Goal: Check status: Check status

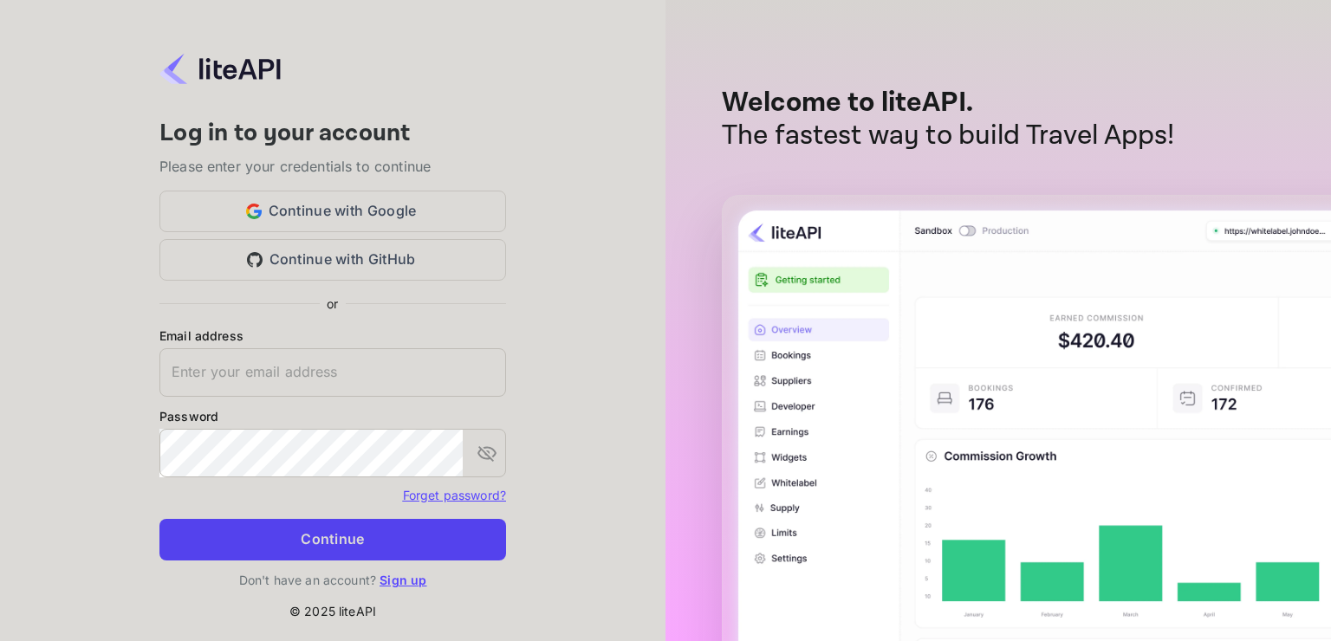
type input "[EMAIL_ADDRESS][DOMAIN_NAME]"
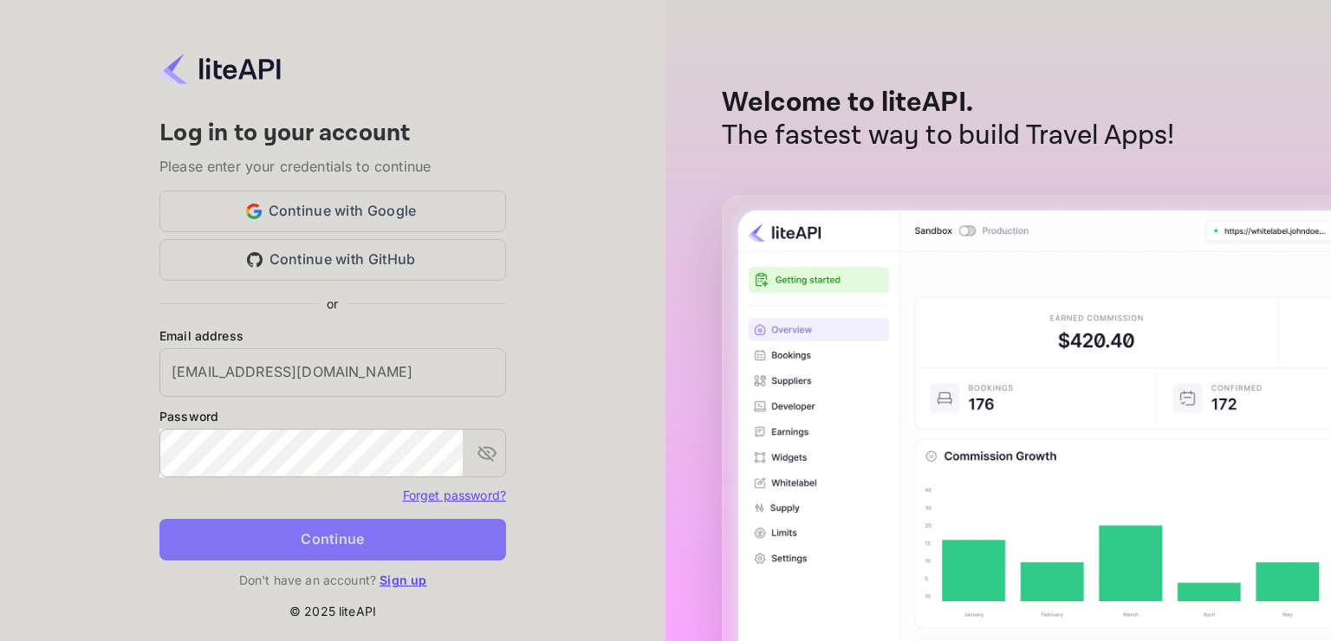
click at [329, 539] on button "Continue" at bounding box center [332, 540] width 347 height 42
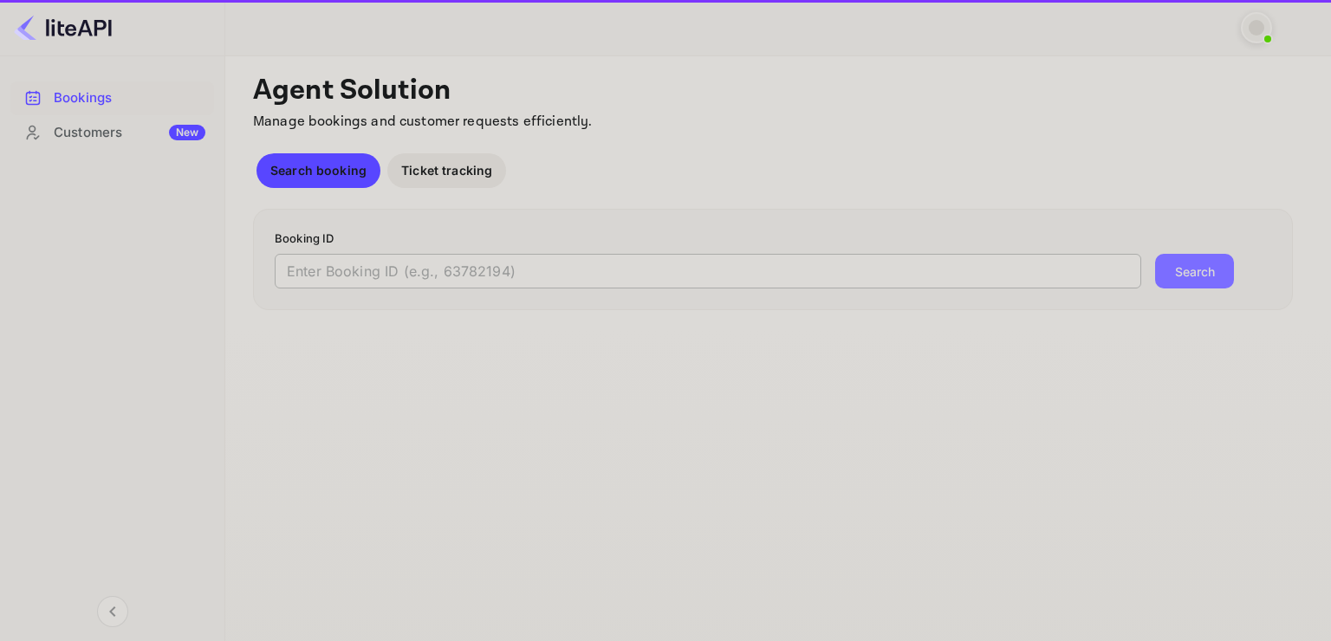
click at [564, 270] on input "text" at bounding box center [708, 271] width 867 height 35
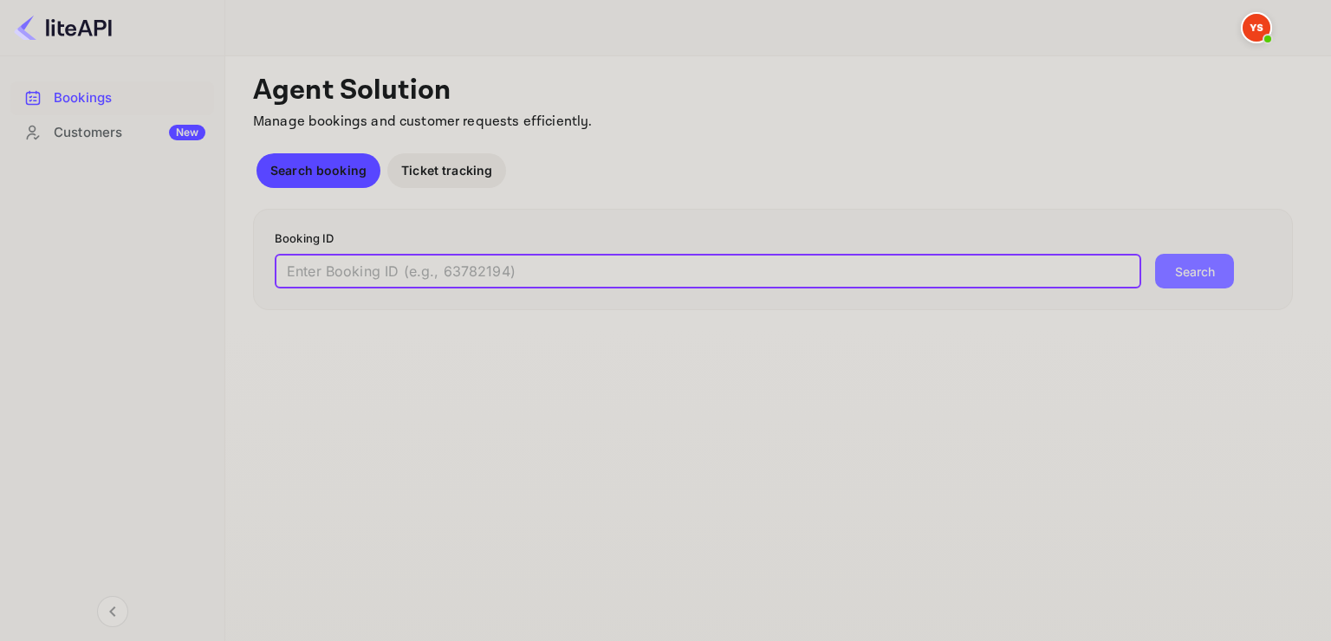
paste input "9098103"
type input "9098103"
click at [1155, 254] on button "Search" at bounding box center [1194, 271] width 79 height 35
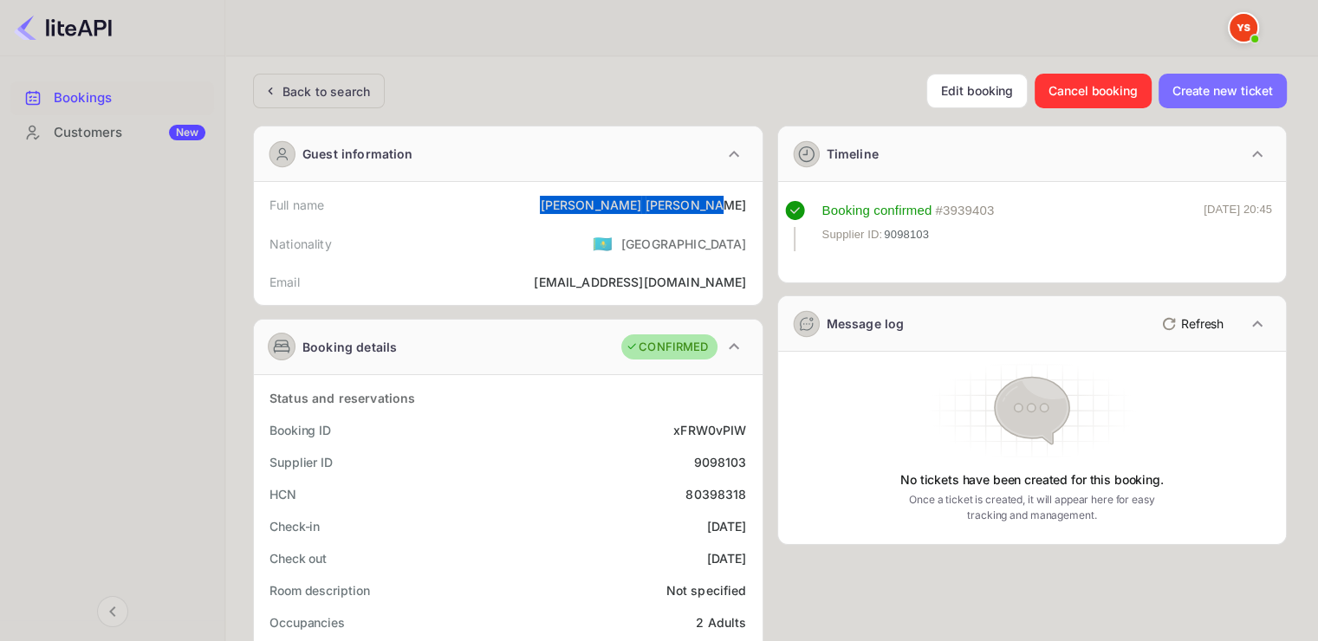
drag, startPoint x: 614, startPoint y: 198, endPoint x: 746, endPoint y: 199, distance: 131.7
click at [746, 199] on div "Full name Ekaterina Evdokimova" at bounding box center [508, 205] width 495 height 32
copy div "Ekaterina Evdokimova"
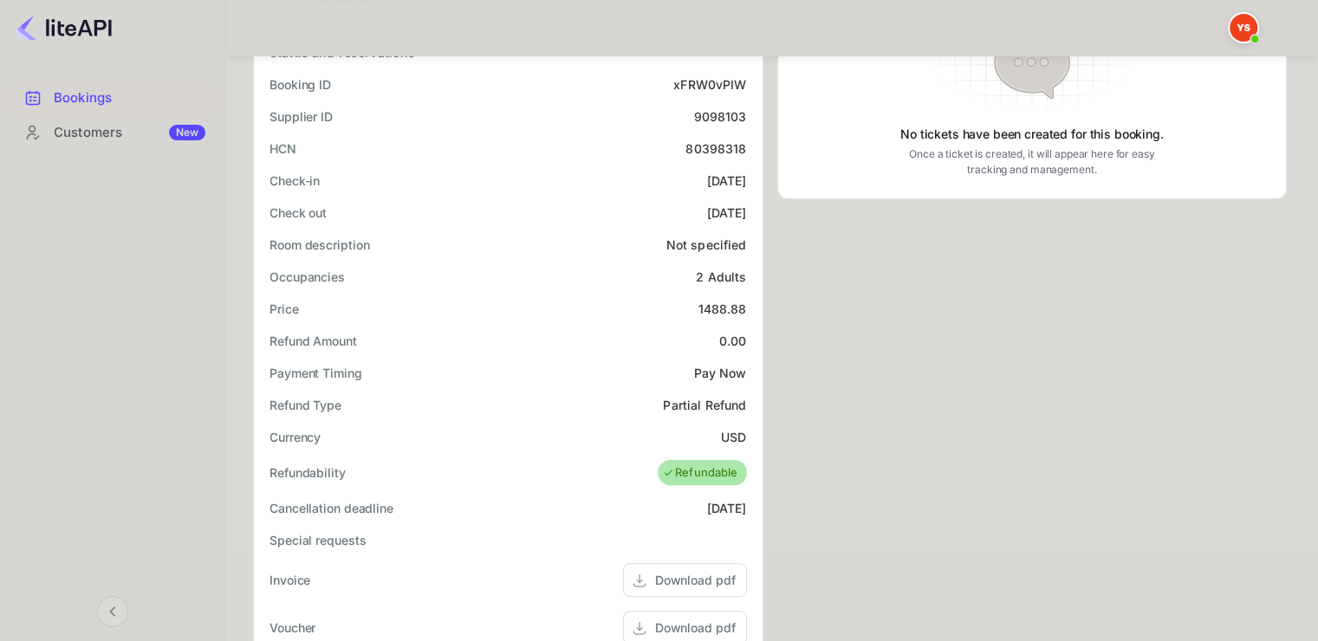
scroll to position [433, 0]
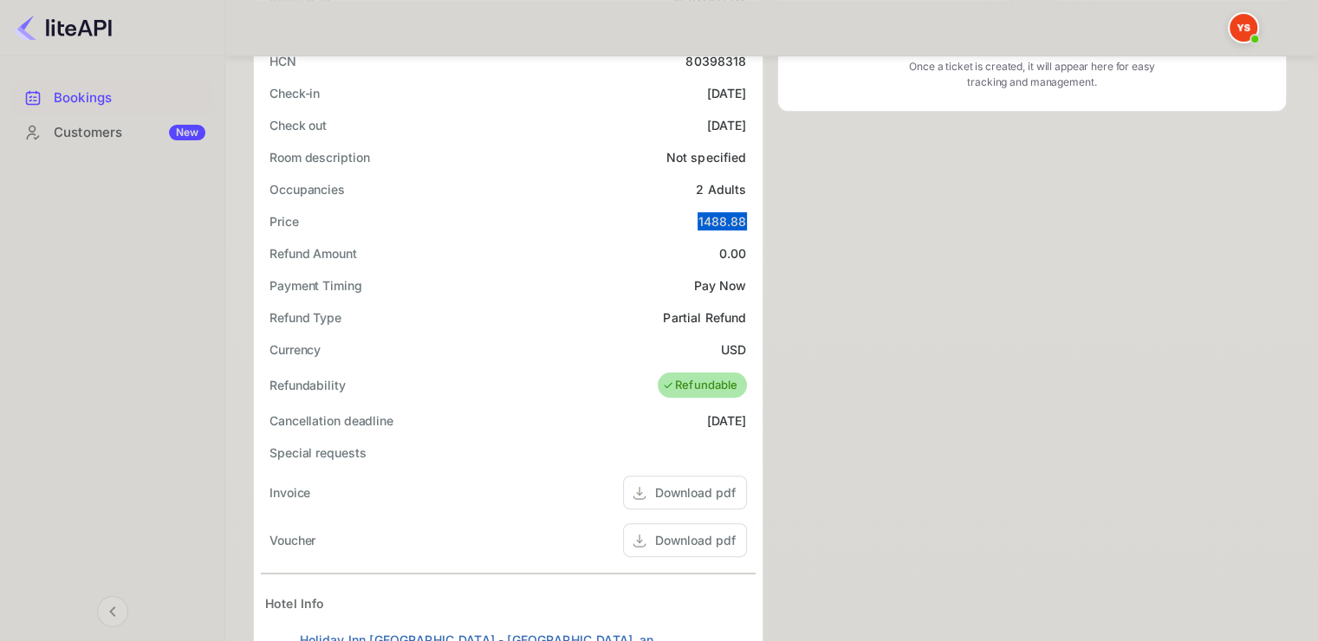
drag, startPoint x: 695, startPoint y: 220, endPoint x: 744, endPoint y: 218, distance: 49.5
click at [744, 218] on div "Price 1488.88" at bounding box center [508, 221] width 495 height 32
copy div "1488.88"
